Goal: Information Seeking & Learning: Learn about a topic

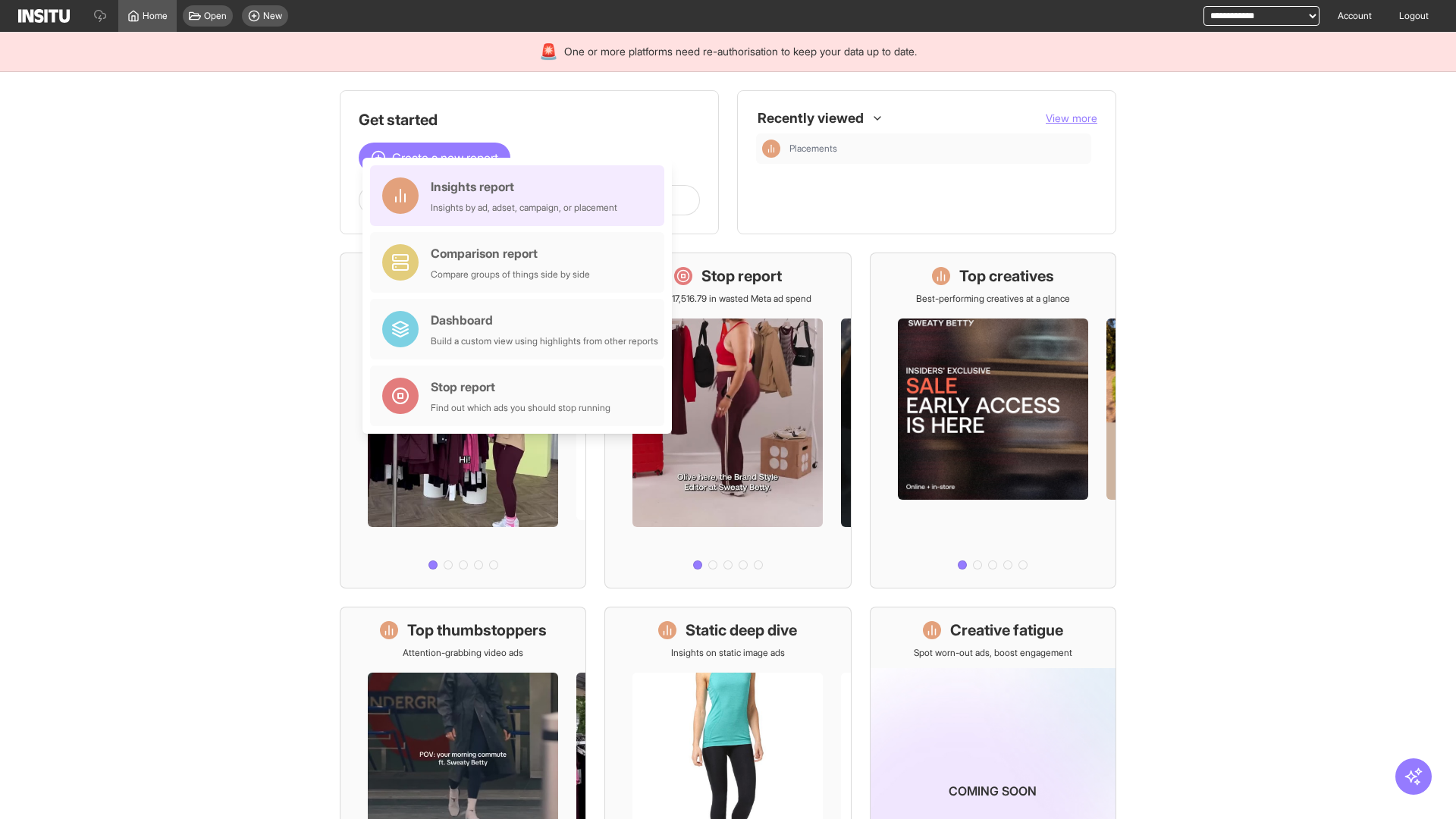
click at [521, 195] on div "Insights report Insights by ad, adset, campaign, or placement" at bounding box center [524, 196] width 187 height 37
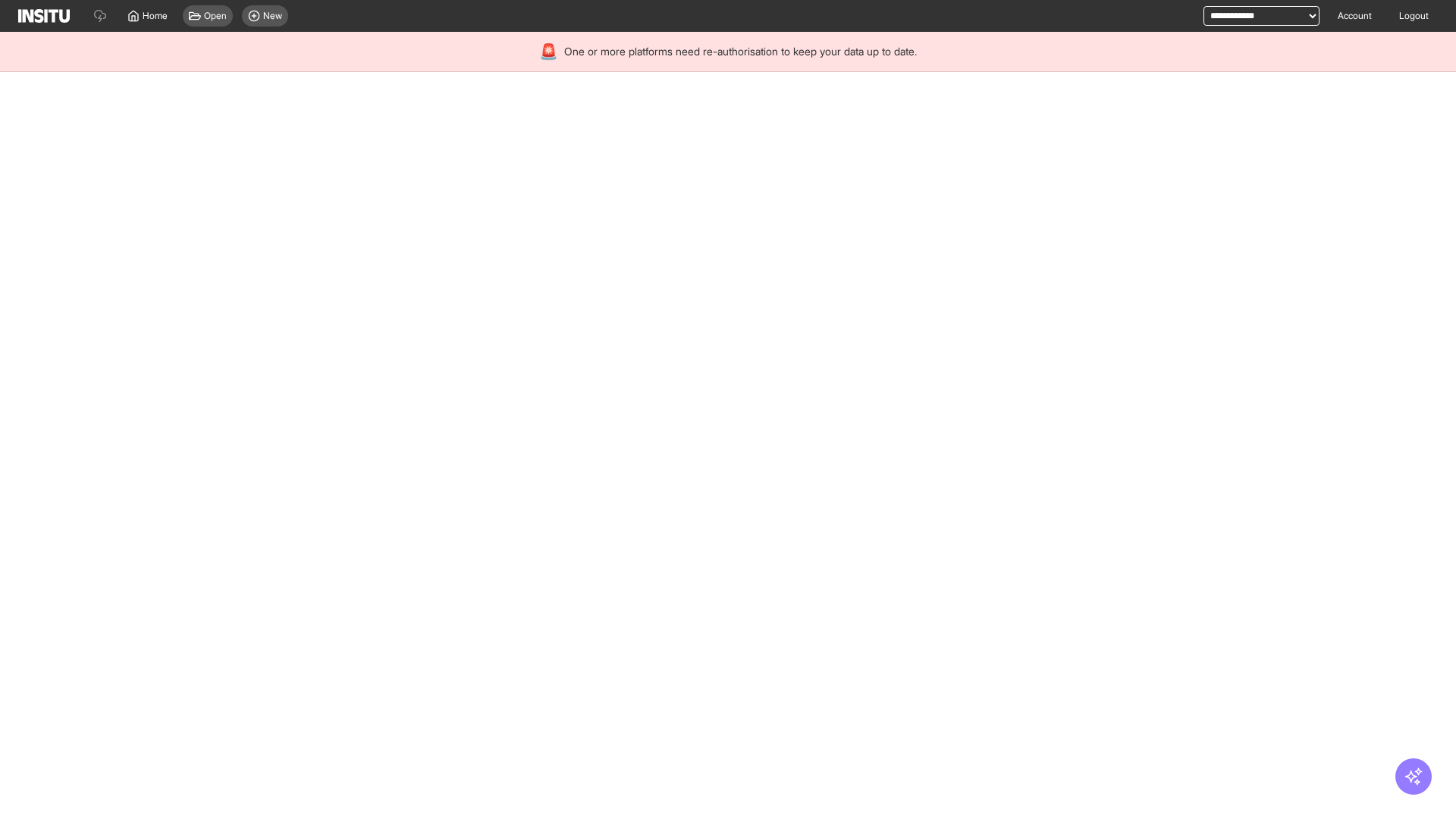
select select "**"
